Goal: Information Seeking & Learning: Find specific fact

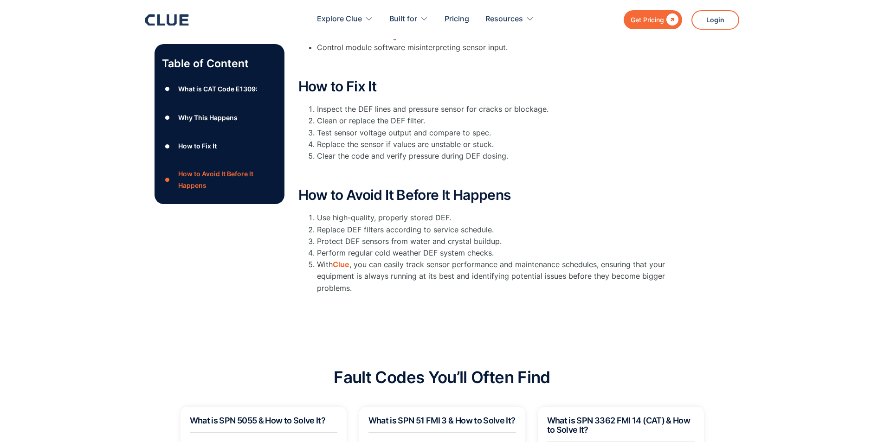
scroll to position [371, 0]
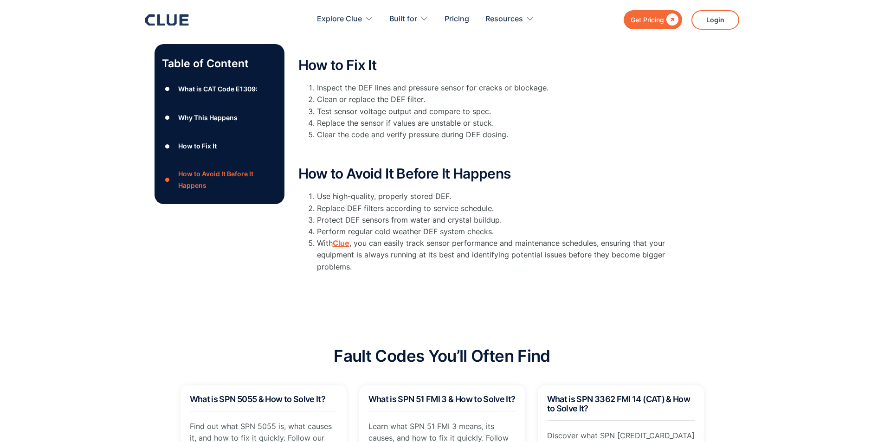
click at [342, 243] on strong "Clue" at bounding box center [341, 243] width 17 height 9
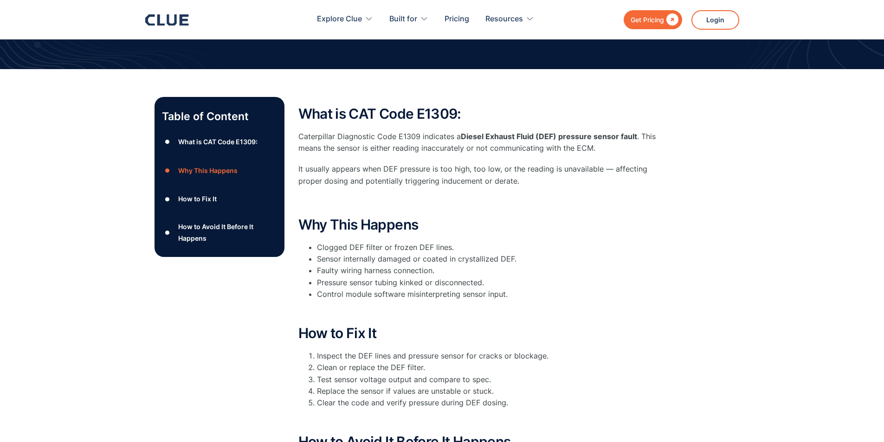
scroll to position [46, 0]
